Goal: Information Seeking & Learning: Learn about a topic

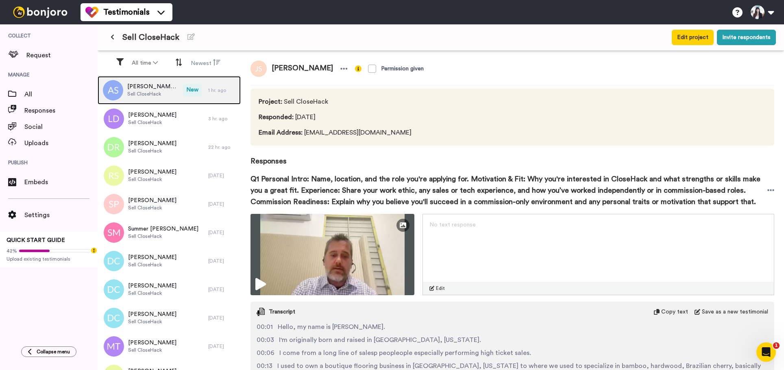
click at [146, 86] on span "[PERSON_NAME] [PERSON_NAME]" at bounding box center [153, 87] width 52 height 8
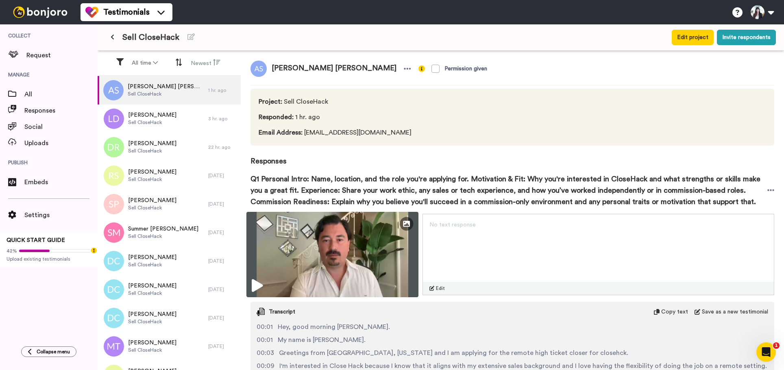
click at [333, 251] on img at bounding box center [333, 254] width 172 height 85
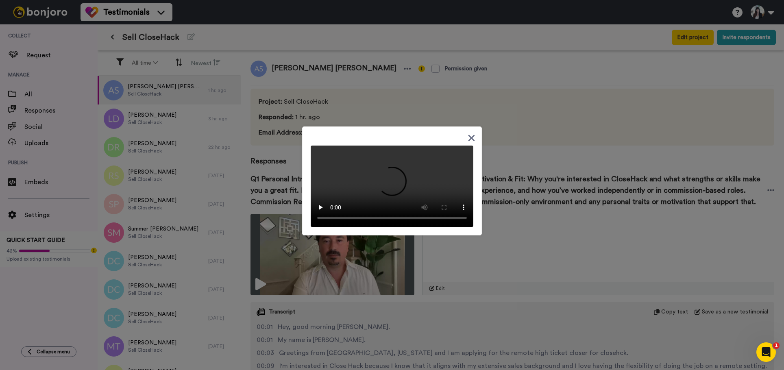
click at [470, 143] on icon at bounding box center [472, 138] width 8 height 10
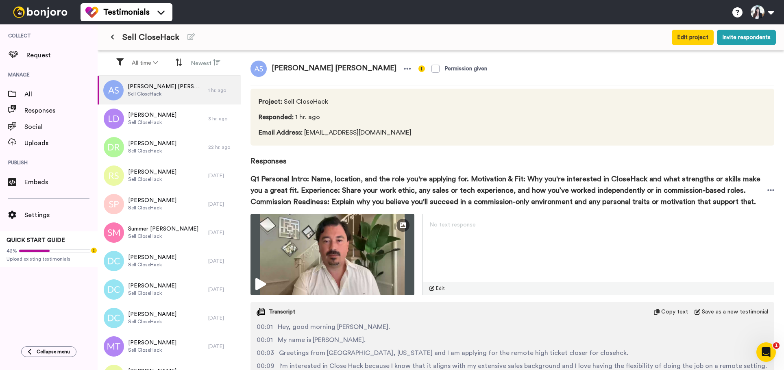
click at [280, 70] on span "[PERSON_NAME] [PERSON_NAME]" at bounding box center [334, 69] width 135 height 16
copy div "[PERSON_NAME] [PERSON_NAME]"
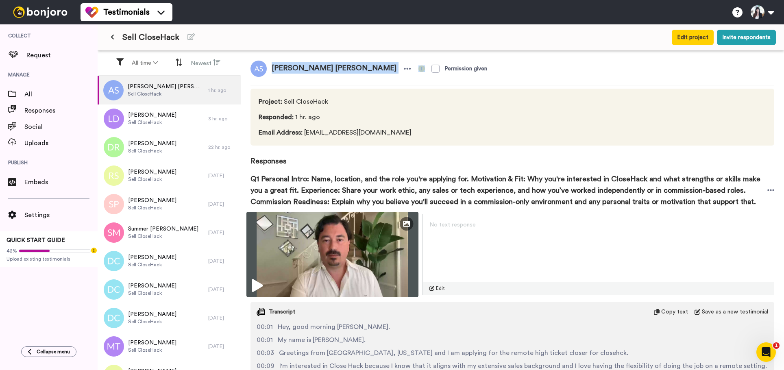
click at [327, 230] on img at bounding box center [333, 254] width 172 height 85
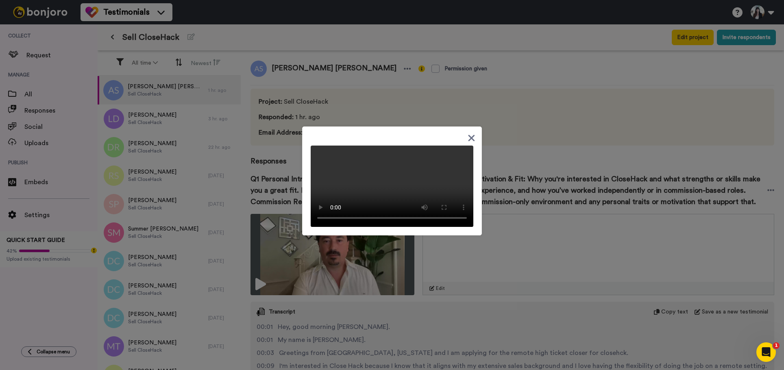
click at [469, 135] on icon at bounding box center [472, 138] width 7 height 7
